Goal: Task Accomplishment & Management: Manage account settings

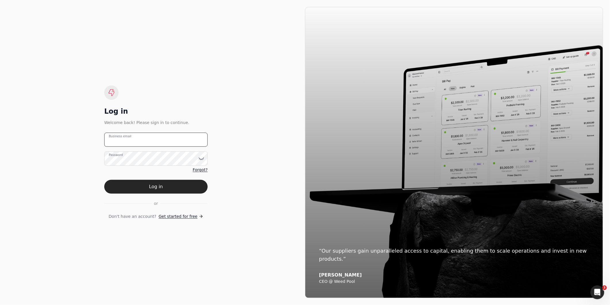
click at [172, 139] on email "Business email" at bounding box center [155, 139] width 103 height 14
type email "amabelle.dizon@crystalcreekhomes.ca"
click at [104, 180] on button "Log in" at bounding box center [155, 187] width 103 height 14
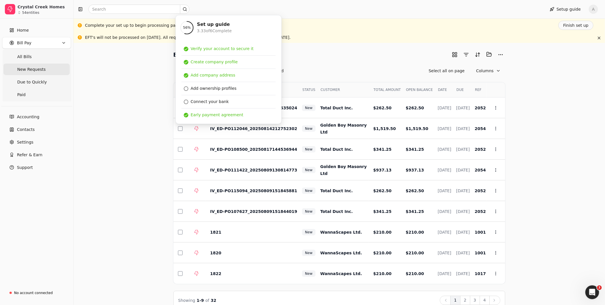
drag, startPoint x: 535, startPoint y: 128, endPoint x: 544, endPoint y: 117, distance: 14.1
click at [535, 128] on div "Bill Pay Selected items: 0 All New Requests Due to Quickly Paid Select all on p…" at bounding box center [339, 179] width 518 height 259
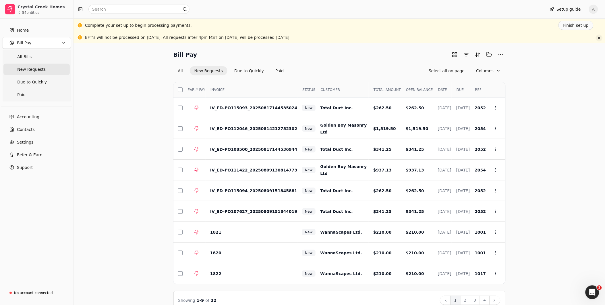
click at [600, 39] on button "button" at bounding box center [599, 37] width 7 height 7
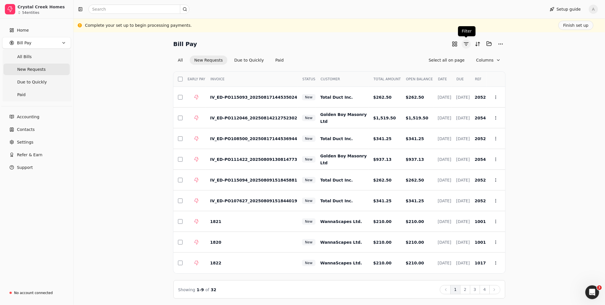
click at [467, 45] on button "button" at bounding box center [466, 43] width 9 height 9
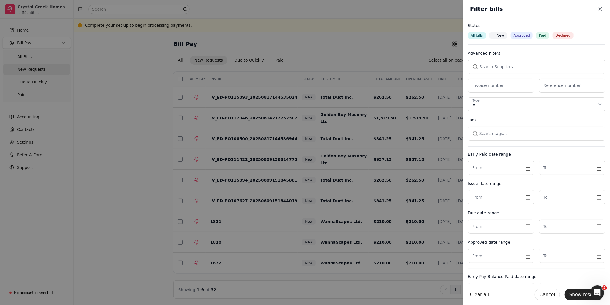
click at [519, 65] on button "button" at bounding box center [537, 67] width 138 height 14
type input "Total"
drag, startPoint x: 504, startPoint y: 96, endPoint x: 515, endPoint y: 77, distance: 22.5
click at [503, 96] on div "Total Duct Inc." at bounding box center [536, 97] width 121 height 6
click at [580, 294] on button "Show results" at bounding box center [584, 293] width 38 height 11
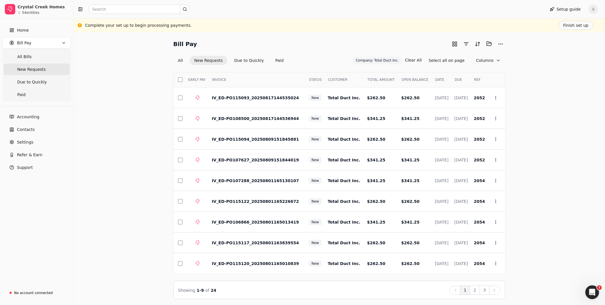
click at [181, 76] on th "Select" at bounding box center [179, 79] width 10 height 15
click at [179, 79] on button "button" at bounding box center [180, 79] width 5 height 5
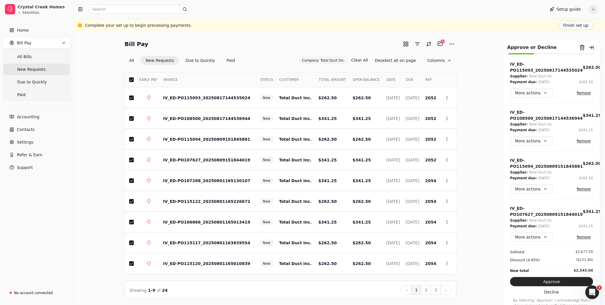
click at [429, 288] on button "2" at bounding box center [426, 289] width 10 height 9
click at [132, 80] on button "button" at bounding box center [131, 79] width 5 height 5
click at [439, 288] on button "3" at bounding box center [436, 289] width 10 height 9
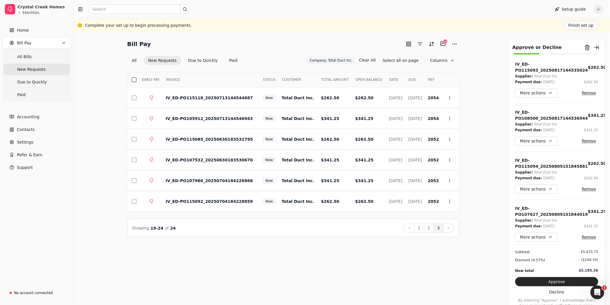
drag, startPoint x: 135, startPoint y: 76, endPoint x: 134, endPoint y: 79, distance: 3.0
click at [135, 76] on th "Select" at bounding box center [132, 79] width 10 height 15
click at [134, 78] on button "button" at bounding box center [134, 79] width 5 height 5
click at [135, 140] on button "button" at bounding box center [134, 139] width 5 height 5
click at [133, 140] on button "button" at bounding box center [134, 139] width 5 height 5
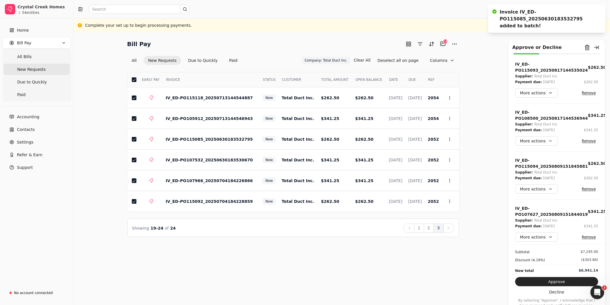
click at [557, 281] on button "Approve" at bounding box center [556, 281] width 83 height 9
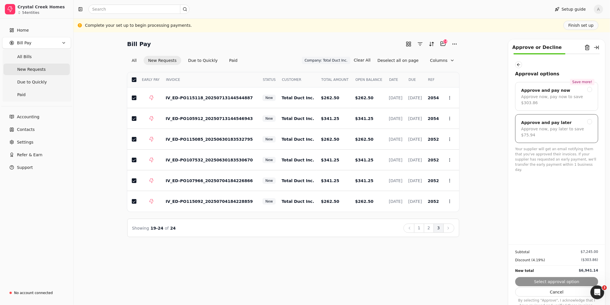
click at [567, 119] on div "Approve and pay later" at bounding box center [556, 122] width 71 height 7
click at [575, 277] on button "Submit approval" at bounding box center [556, 281] width 83 height 9
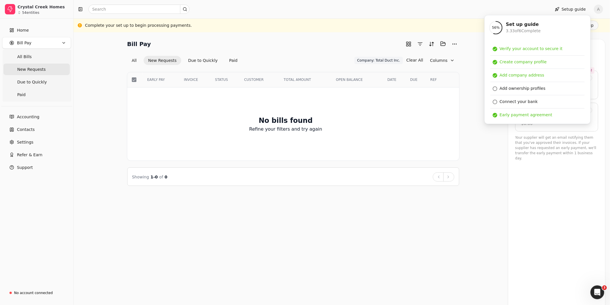
click at [474, 100] on div "Bill Pay Selected items: 0 All New Requests Due to Quickly Paid Company: Total …" at bounding box center [341, 112] width 523 height 147
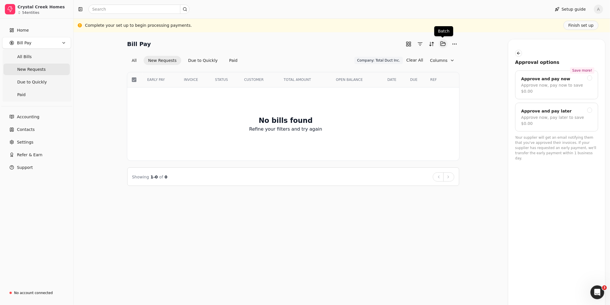
click at [441, 44] on button "Selected items: 0" at bounding box center [443, 43] width 9 height 9
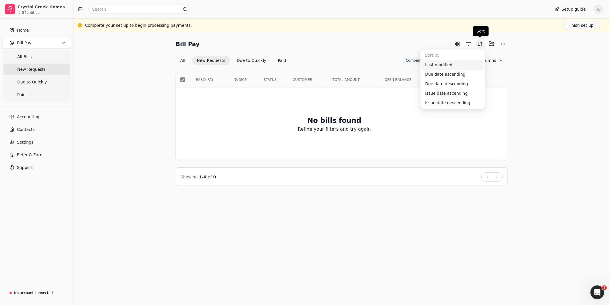
click at [483, 45] on button "Sort" at bounding box center [480, 43] width 9 height 9
click at [467, 45] on button "button" at bounding box center [468, 43] width 9 height 9
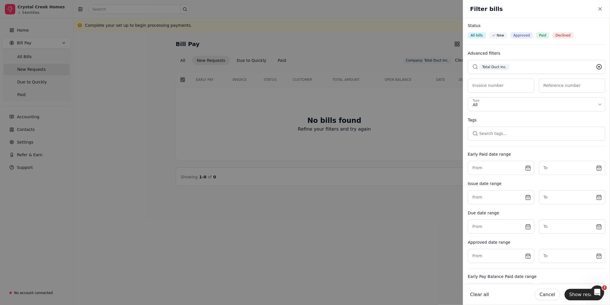
click at [596, 68] on icon at bounding box center [599, 67] width 6 height 6
click at [553, 66] on button "button" at bounding box center [537, 67] width 138 height 14
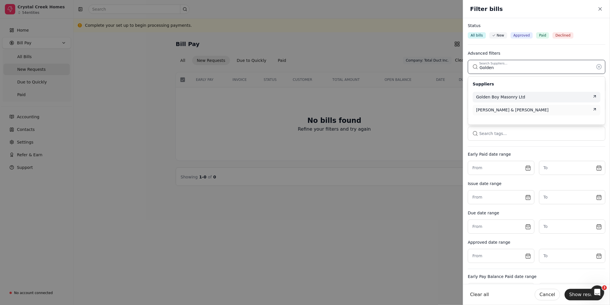
type input "Golden"
click at [535, 97] on div "Golden Boy Masonry Ltd" at bounding box center [536, 97] width 121 height 6
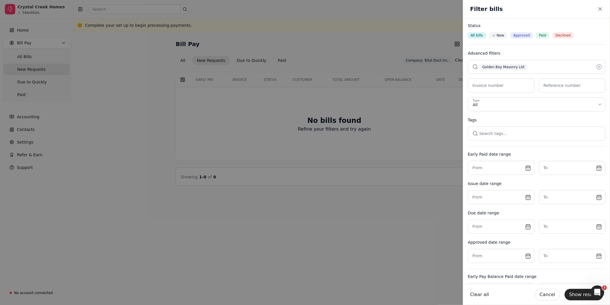
drag, startPoint x: 582, startPoint y: 297, endPoint x: 579, endPoint y: 289, distance: 8.2
click at [582, 297] on button "Show results" at bounding box center [584, 293] width 38 height 11
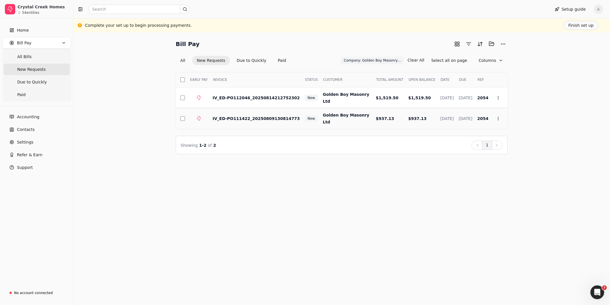
drag, startPoint x: 183, startPoint y: 98, endPoint x: 188, endPoint y: 111, distance: 13.8
click at [183, 98] on button "button" at bounding box center [182, 97] width 5 height 5
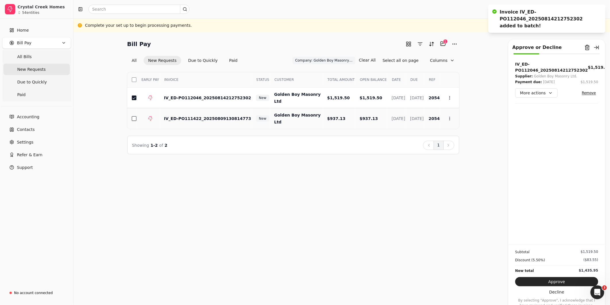
click at [133, 117] on button "button" at bounding box center [134, 118] width 5 height 5
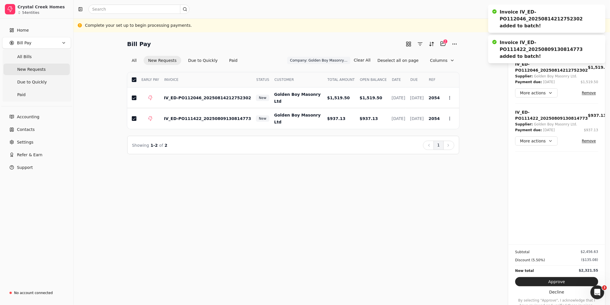
drag, startPoint x: 562, startPoint y: 280, endPoint x: 569, endPoint y: 275, distance: 8.0
click at [563, 280] on button "Approve" at bounding box center [556, 281] width 83 height 9
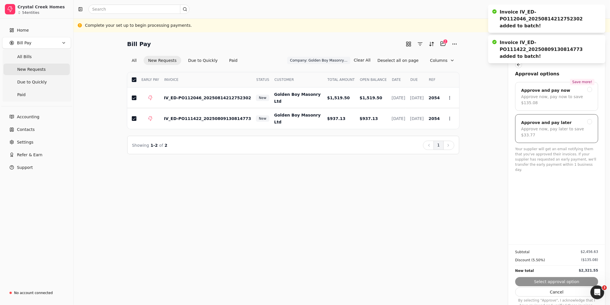
click at [579, 126] on div "Approve now, pay later to save $33.77" at bounding box center [556, 132] width 71 height 12
drag, startPoint x: 560, startPoint y: 280, endPoint x: 562, endPoint y: 279, distance: 3.1
click at [560, 282] on button "Submit approval" at bounding box center [556, 281] width 83 height 9
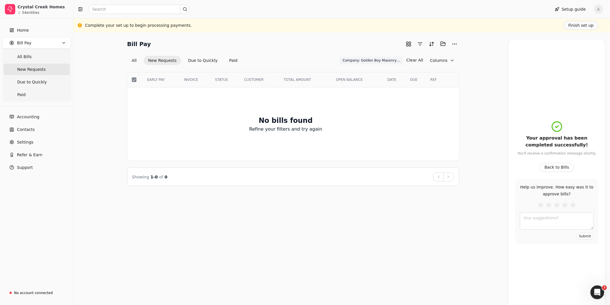
click at [486, 208] on div "Bill Pay Selected items: 0 All New Requests Due to Quickly Paid Company: Golden…" at bounding box center [342, 168] width 537 height 272
